Goal: Information Seeking & Learning: Learn about a topic

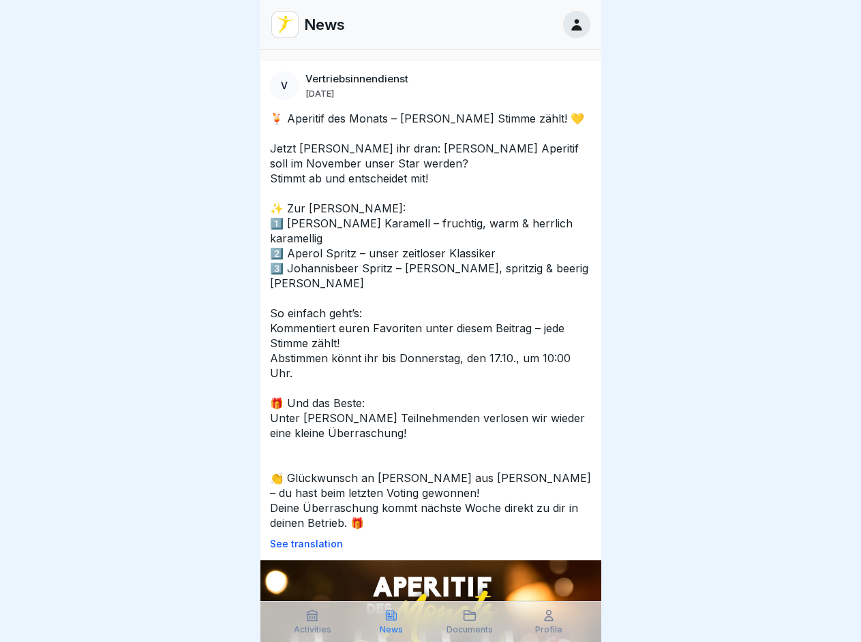
click at [424, 539] on p "See translation" at bounding box center [431, 544] width 322 height 11
click at [313, 622] on icon at bounding box center [312, 616] width 14 height 14
click at [391, 622] on icon at bounding box center [391, 616] width 14 height 14
click at [470, 622] on icon at bounding box center [470, 616] width 14 height 14
click at [548, 622] on icon at bounding box center [549, 616] width 14 height 14
